Goal: Information Seeking & Learning: Learn about a topic

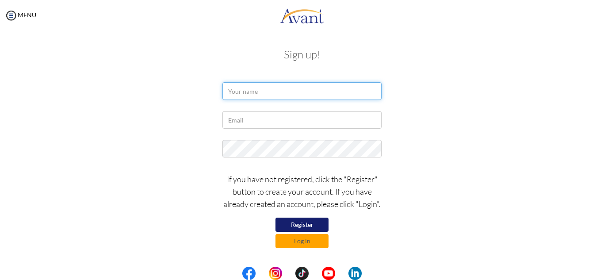
click at [266, 93] on input "text" at bounding box center [301, 91] width 159 height 18
type input "[PERSON_NAME]"
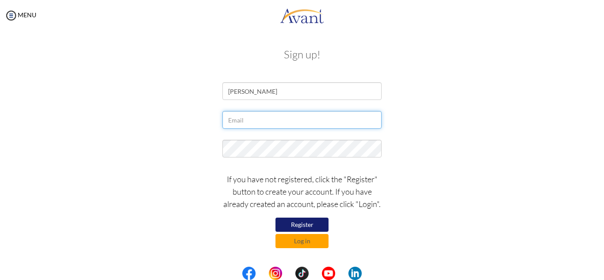
click at [270, 118] on input "text" at bounding box center [301, 120] width 159 height 18
click at [276, 118] on input "text" at bounding box center [301, 120] width 159 height 18
click at [256, 121] on input "[EMAIL_ADDRESS][DOMAIN_NAME]" at bounding box center [301, 120] width 159 height 18
type input "[EMAIL_ADDRESS][DOMAIN_NAME]"
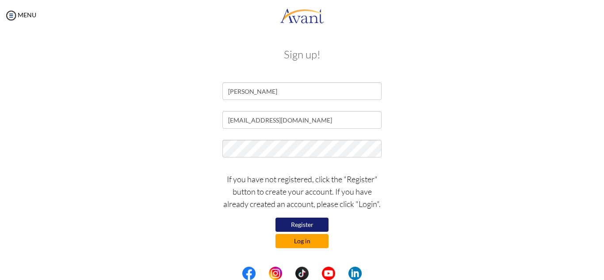
click at [317, 239] on button "Log in" at bounding box center [301, 241] width 53 height 14
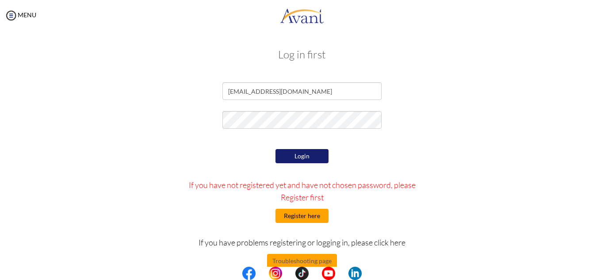
click at [300, 218] on button "Register here" at bounding box center [301, 216] width 53 height 14
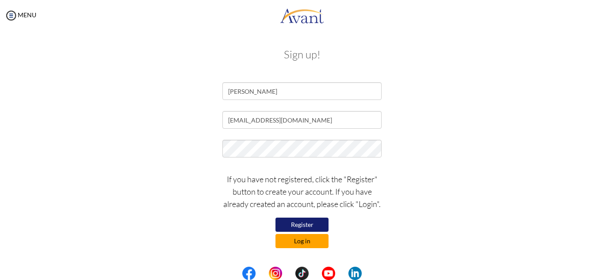
click at [305, 242] on button "Log in" at bounding box center [301, 241] width 53 height 14
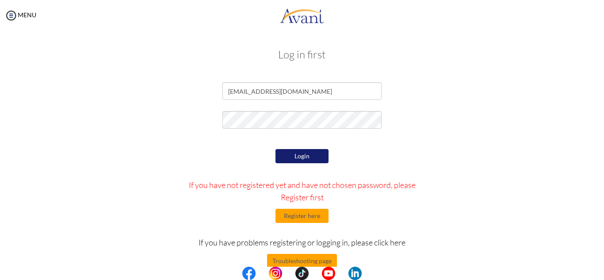
click at [303, 157] on button "Login" at bounding box center [301, 156] width 53 height 14
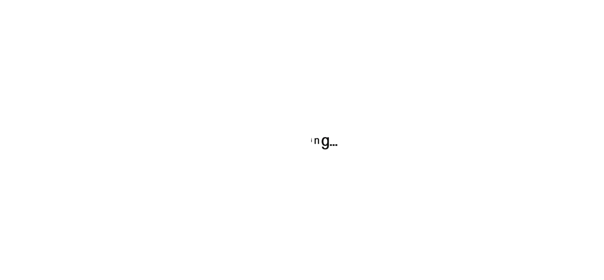
click at [303, 157] on div at bounding box center [302, 140] width 604 height 280
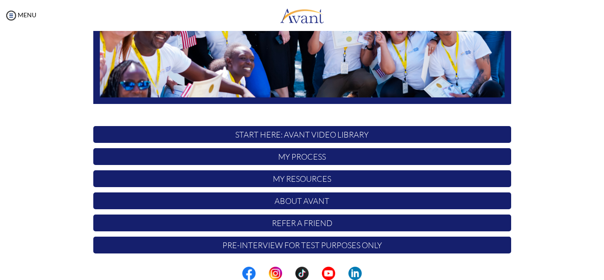
scroll to position [211, 0]
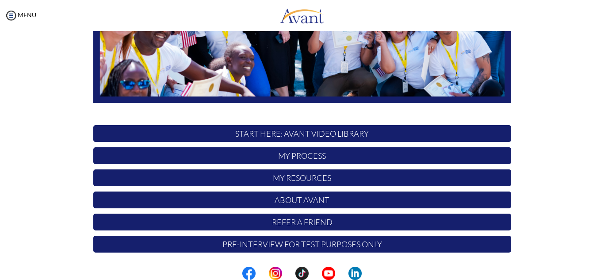
click at [261, 134] on p "START HERE: Avant Video Library" at bounding box center [302, 133] width 418 height 17
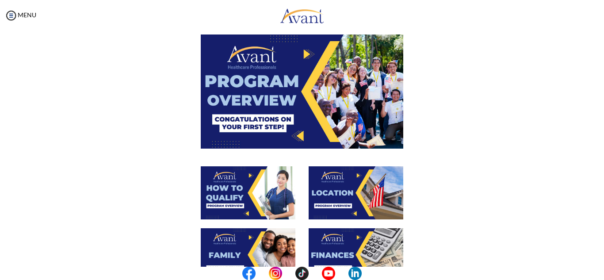
scroll to position [0, 0]
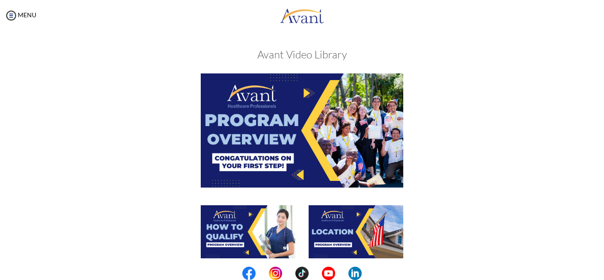
click at [301, 105] on img at bounding box center [302, 130] width 202 height 114
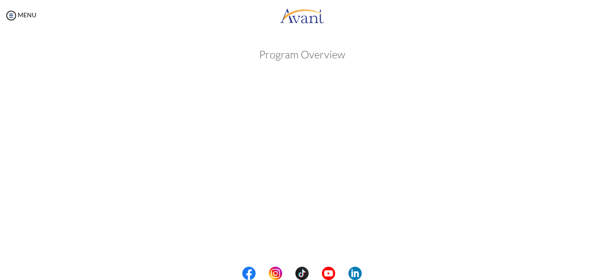
click at [309, 58] on h3 "Program Overview" at bounding box center [302, 54] width 504 height 11
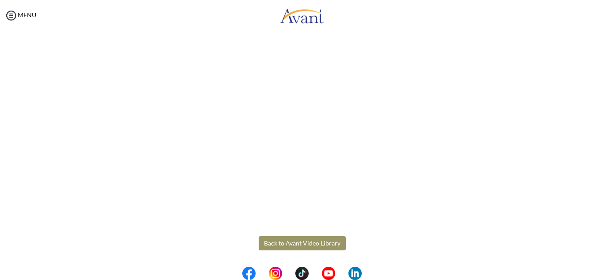
click at [302, 250] on body "Maintenance break. Please come back in 2 hours. MENU My Status What is the next…" at bounding box center [302, 140] width 604 height 280
click at [306, 249] on body "Maintenance break. Please come back in 2 hours. MENU My Status What is the next…" at bounding box center [302, 140] width 604 height 280
click at [306, 249] on button "Back to Avant Video Library" at bounding box center [302, 243] width 87 height 14
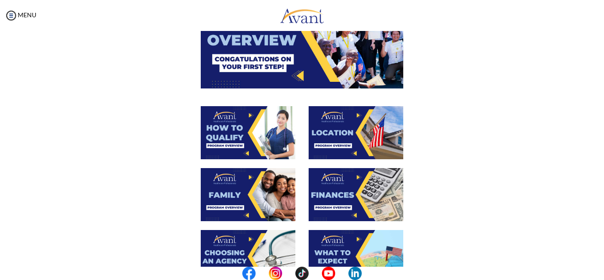
scroll to position [104, 0]
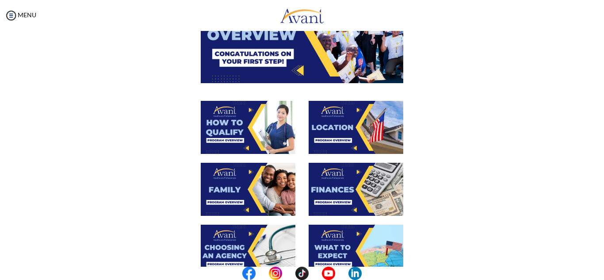
click at [264, 137] on img at bounding box center [248, 127] width 95 height 53
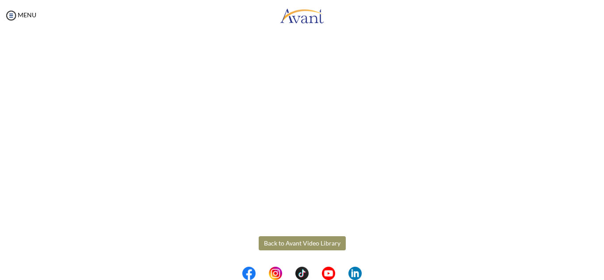
scroll to position [153, 0]
click at [292, 238] on body "Maintenance break. Please come back in 2 hours. MENU My Status What is the next…" at bounding box center [302, 140] width 604 height 280
click at [306, 243] on body "Maintenance break. Please come back in 2 hours. MENU My Status What is the next…" at bounding box center [302, 140] width 604 height 280
click at [306, 243] on button "Back to Avant Video Library" at bounding box center [302, 245] width 87 height 14
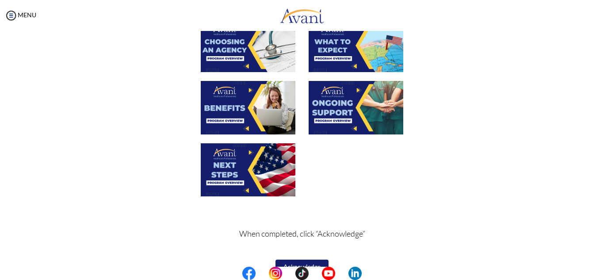
scroll to position [328, 0]
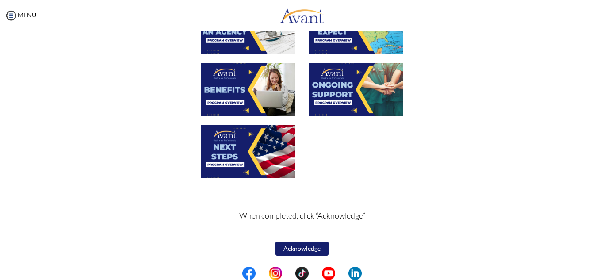
click at [253, 147] on img at bounding box center [248, 151] width 95 height 53
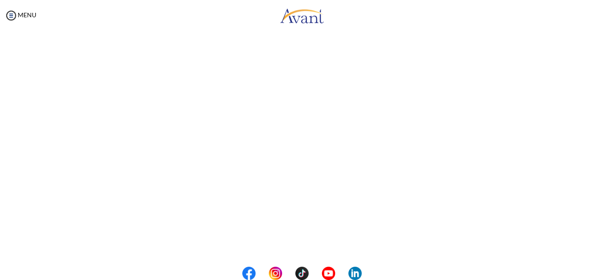
scroll to position [138, 0]
click at [11, 13] on body "Maintenance break. Please come back in 2 hours. MENU My Status What is the next…" at bounding box center [302, 140] width 604 height 280
click at [11, 13] on img at bounding box center [10, 15] width 13 height 13
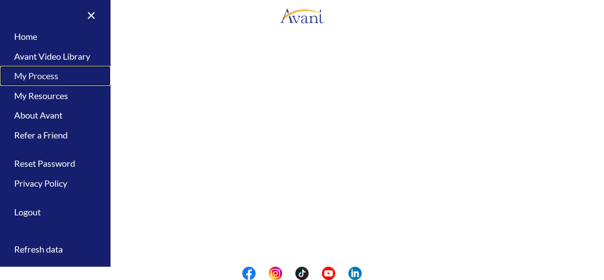
click at [36, 76] on link "My Process" at bounding box center [55, 76] width 110 height 20
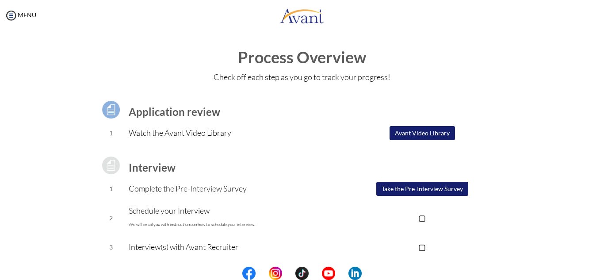
click at [413, 134] on button "Avant Video Library" at bounding box center [421, 133] width 65 height 14
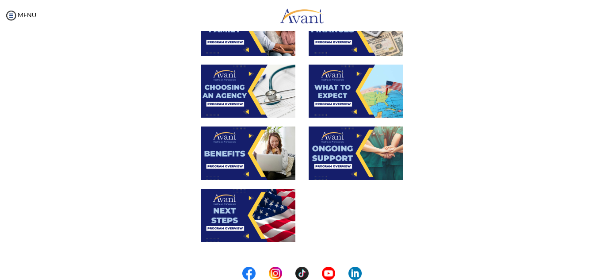
scroll to position [265, 0]
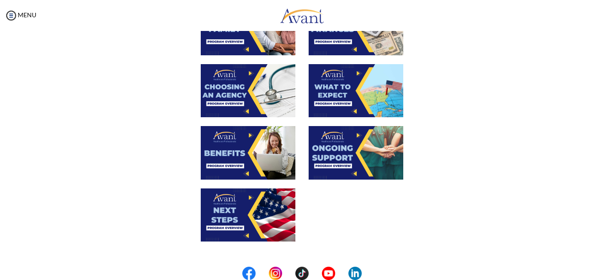
click at [247, 111] on img at bounding box center [248, 90] width 95 height 53
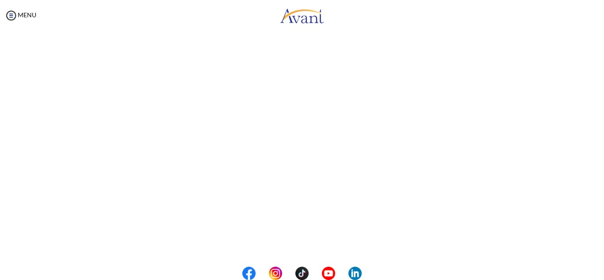
scroll to position [102, 0]
click at [13, 16] on body "Maintenance break. Please come back in 2 hours. MENU My Status What is the next…" at bounding box center [302, 140] width 604 height 280
click at [13, 16] on img at bounding box center [10, 15] width 13 height 13
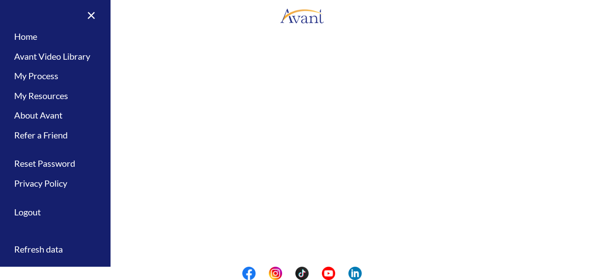
click at [13, 16] on div "× Home Avant Video Library My Process My Resources About Avant Refer a Friend R…" at bounding box center [55, 140] width 110 height 280
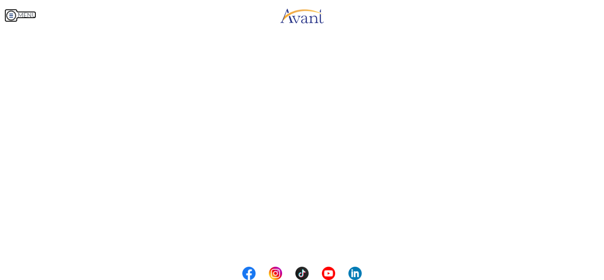
click at [13, 16] on img at bounding box center [10, 15] width 13 height 13
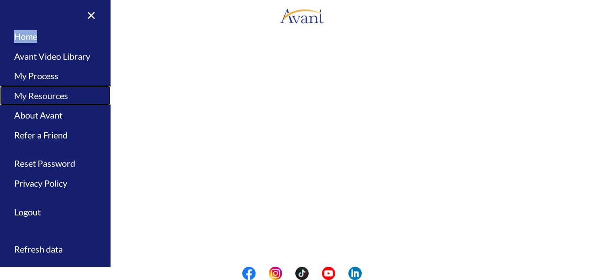
click at [36, 94] on link "My Resources" at bounding box center [55, 96] width 110 height 20
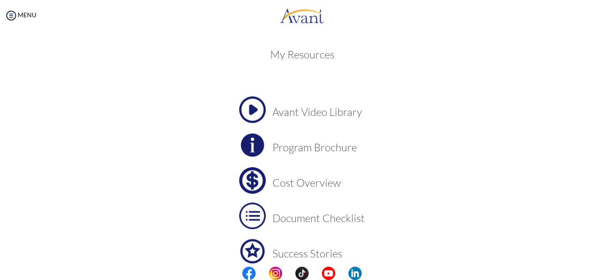
click at [257, 110] on img at bounding box center [252, 109] width 27 height 27
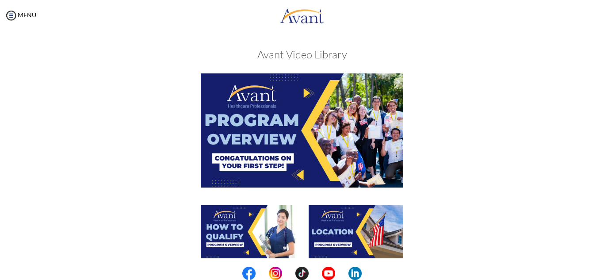
click at [309, 127] on img at bounding box center [302, 130] width 202 height 114
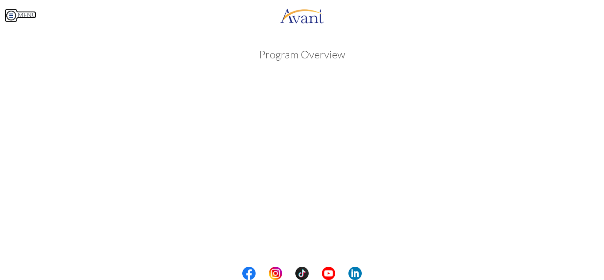
click at [14, 14] on body "Maintenance break. Please come back in 2 hours. MENU My Status What is the next…" at bounding box center [302, 140] width 604 height 280
click at [14, 14] on img at bounding box center [10, 15] width 13 height 13
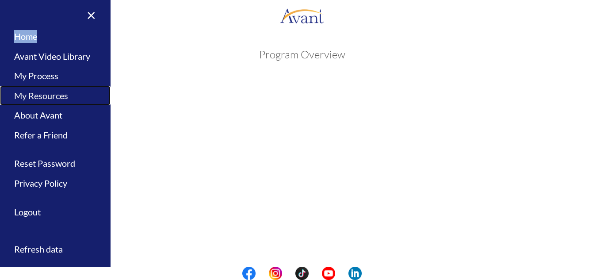
click at [40, 98] on link "My Resources" at bounding box center [55, 96] width 110 height 20
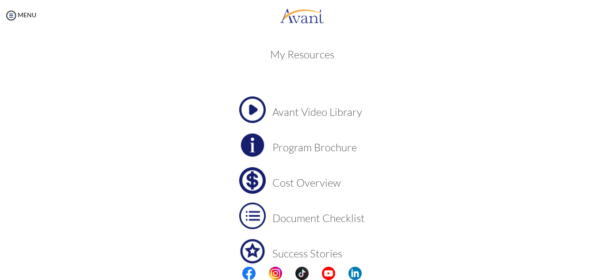
click at [305, 152] on h3 "Program Brochure" at bounding box center [318, 146] width 92 height 11
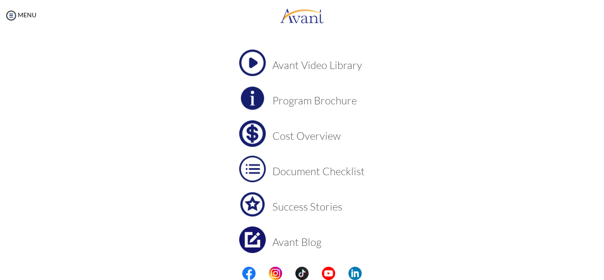
scroll to position [48, 0]
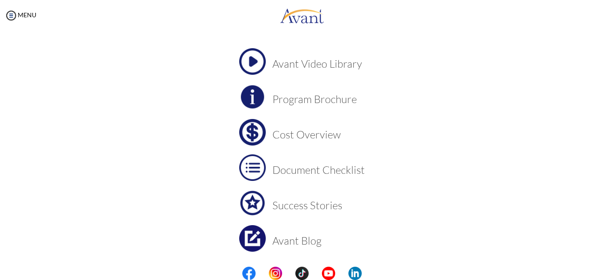
click at [316, 137] on h3 "Cost Overview" at bounding box center [318, 134] width 92 height 11
click at [352, 165] on h3 "Document Checklist" at bounding box center [318, 169] width 92 height 11
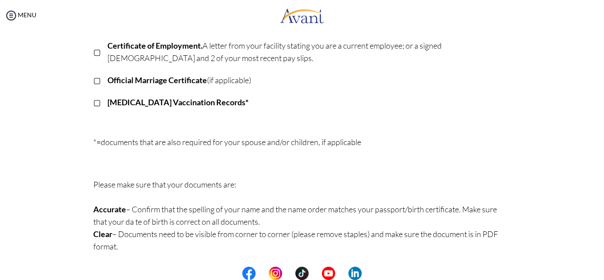
scroll to position [0, 0]
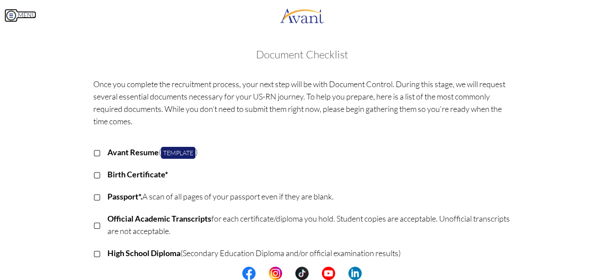
click at [11, 18] on img at bounding box center [10, 15] width 13 height 13
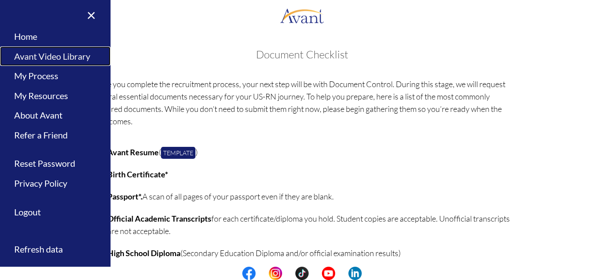
click at [51, 57] on link "Avant Video Library" at bounding box center [55, 56] width 110 height 20
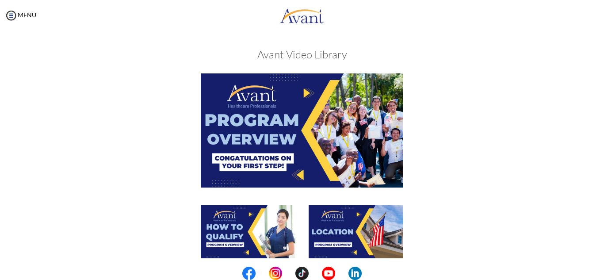
click at [306, 94] on img at bounding box center [302, 130] width 202 height 114
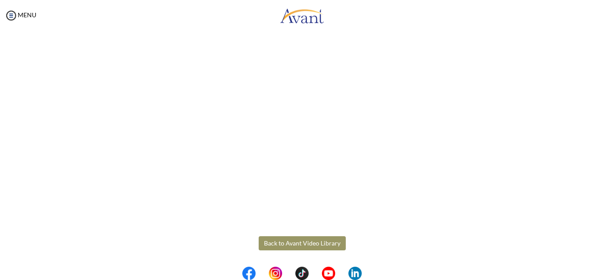
scroll to position [155, 0]
